Goal: Check status: Check status

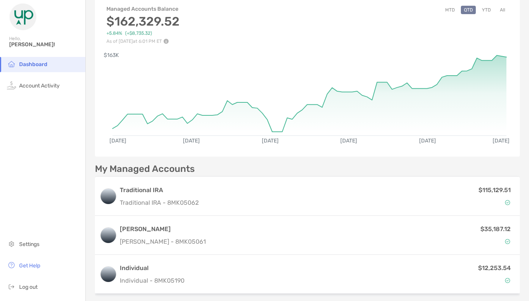
scroll to position [79, 0]
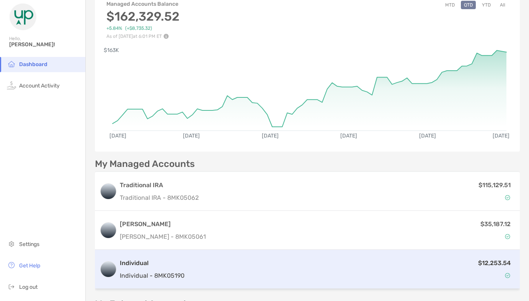
click at [259, 273] on div "$12,253.54" at bounding box center [350, 270] width 327 height 22
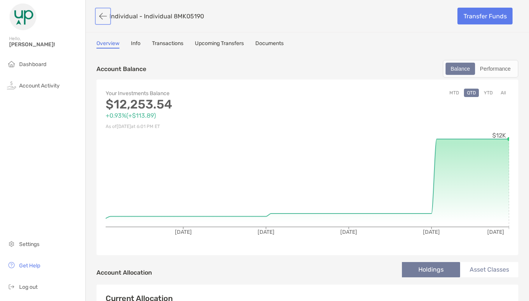
click at [97, 15] on button "button" at bounding box center [102, 16] width 13 height 14
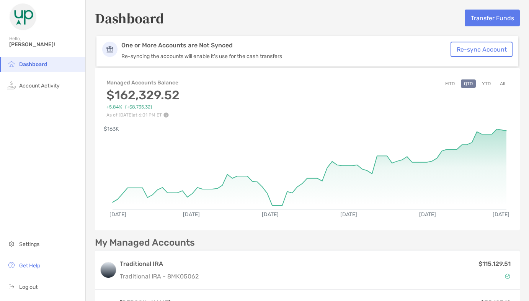
click at [125, 31] on div "Dashboard Transfer Funds One or More Accounts are Not Synced Re-syncing the acc…" at bounding box center [307, 242] width 443 height 485
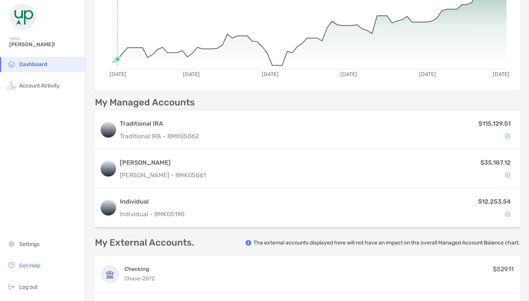
scroll to position [142, 0]
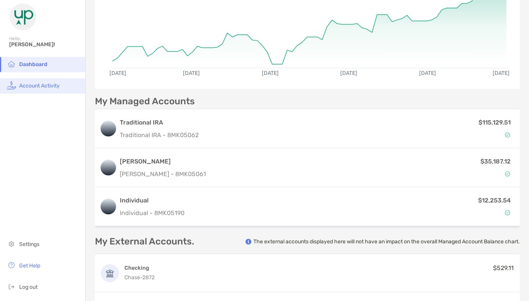
click at [40, 81] on li "Account Activity" at bounding box center [42, 85] width 85 height 15
